Goal: Task Accomplishment & Management: Complete application form

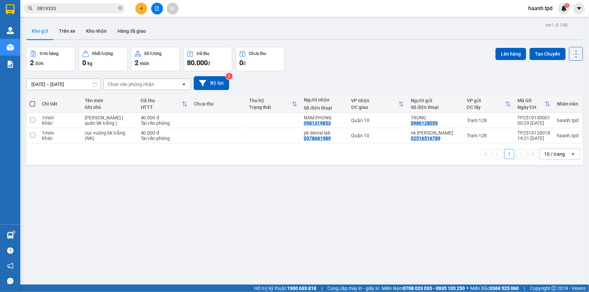
click at [144, 10] on button at bounding box center [141, 9] width 12 height 12
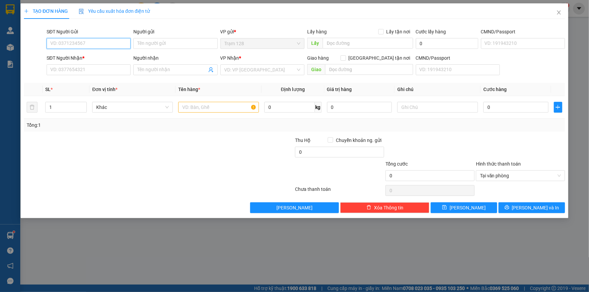
click at [113, 39] on input "SĐT Người Gửi" at bounding box center [89, 43] width 84 height 11
click at [113, 40] on input "SĐT Người Gửi" at bounding box center [89, 43] width 84 height 11
type input "0937917889"
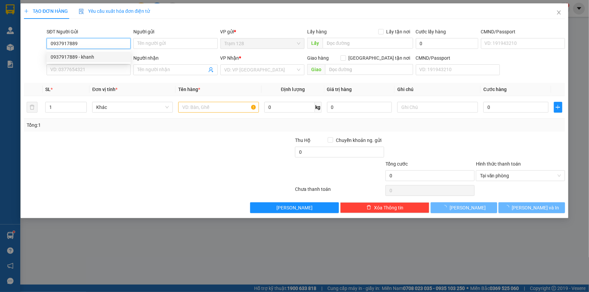
click at [109, 57] on div "0937917889 - khanh" at bounding box center [89, 56] width 76 height 7
type input "khanh"
type input "0937917889"
type input "khanh"
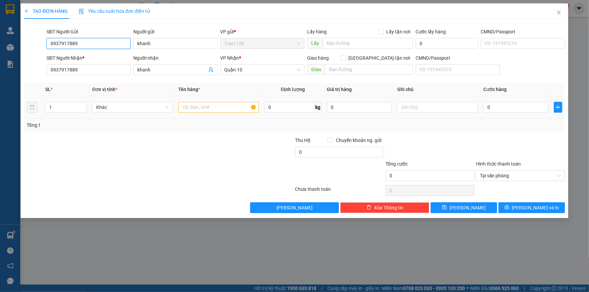
type input "0937917889"
click at [214, 112] on input "text" at bounding box center [218, 107] width 81 height 11
click at [214, 111] on input "text" at bounding box center [218, 107] width 81 height 11
drag, startPoint x: 105, startPoint y: 69, endPoint x: 0, endPoint y: 91, distance: 107.6
click at [0, 92] on div "TẠO ĐƠN HÀNG Yêu cầu xuất hóa đơn điện tử Transit Pickup Surcharge Ids Transit …" at bounding box center [294, 146] width 589 height 292
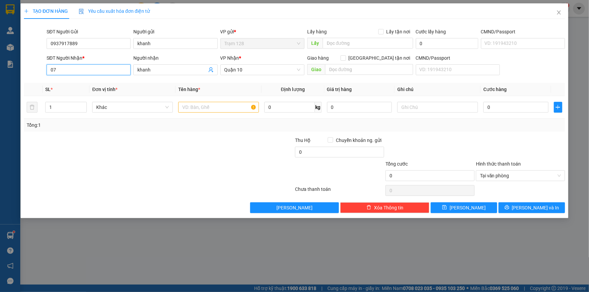
type input "0"
type input "0786797395"
drag, startPoint x: 153, startPoint y: 71, endPoint x: 49, endPoint y: 68, distance: 104.3
click at [49, 68] on div "SĐT Người Nhận * 0786797395 Người nhận khanh khanh VP Nhận * [GEOGRAPHIC_DATA] …" at bounding box center [305, 66] width 521 height 24
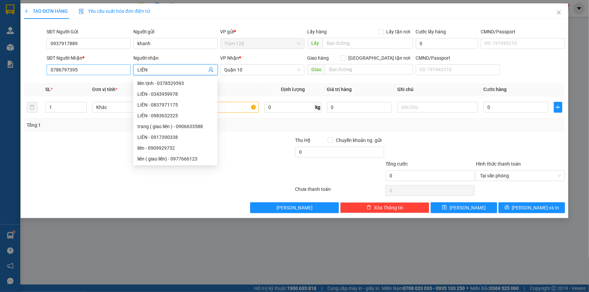
type input "LIÊN"
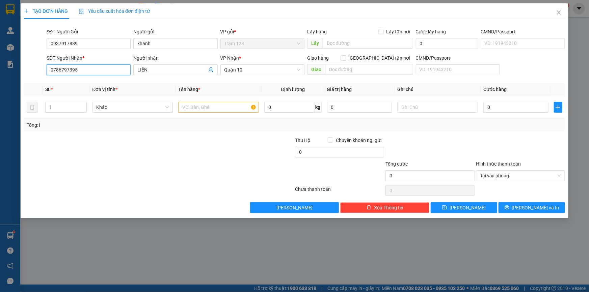
click at [67, 70] on input "0786797395" at bounding box center [89, 69] width 84 height 11
type input "0786787395"
click at [201, 91] on th "Tên hàng *" at bounding box center [218, 89] width 86 height 13
click at [199, 110] on input "text" at bounding box center [218, 107] width 81 height 11
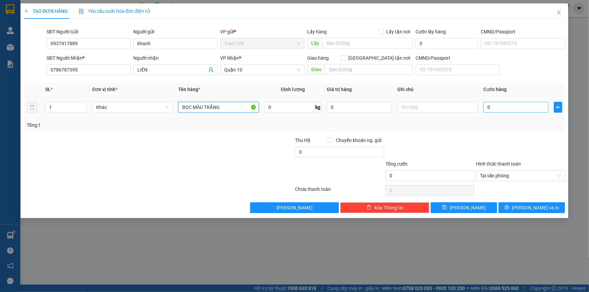
type input "BỌC MÀU TRẮNG"
click at [497, 108] on input "0" at bounding box center [515, 107] width 65 height 11
type input "4"
type input "44"
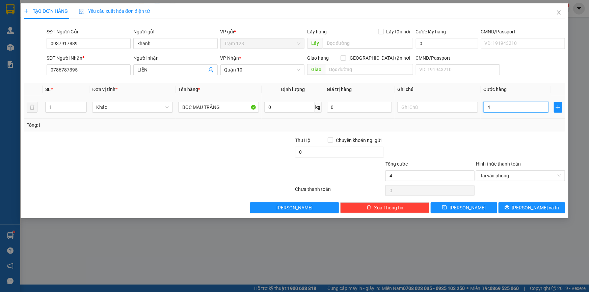
type input "44"
type input "4"
type input "40"
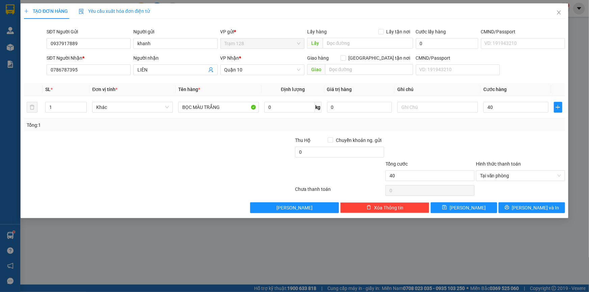
type input "40.000"
click at [497, 122] on div "Tổng: 1" at bounding box center [295, 124] width 536 height 7
click at [518, 204] on button "[PERSON_NAME] và In" at bounding box center [531, 207] width 66 height 11
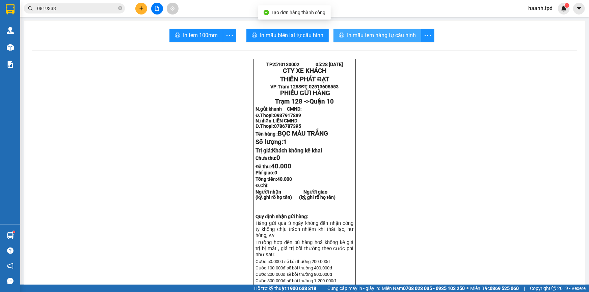
click at [394, 38] on span "In mẫu tem hàng tự cấu hình" at bounding box center [381, 35] width 69 height 8
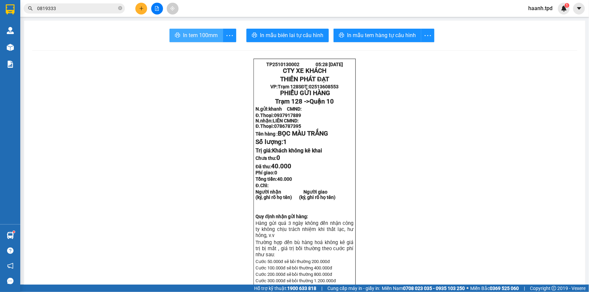
click at [204, 33] on span "In tem 100mm" at bounding box center [200, 35] width 35 height 8
